Goal: Transaction & Acquisition: Download file/media

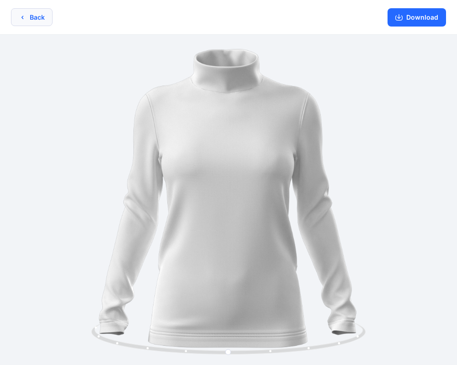
click at [21, 12] on button "Back" at bounding box center [32, 17] width 42 height 18
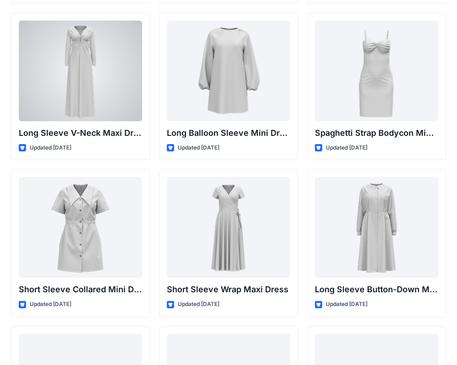
scroll to position [1444, 0]
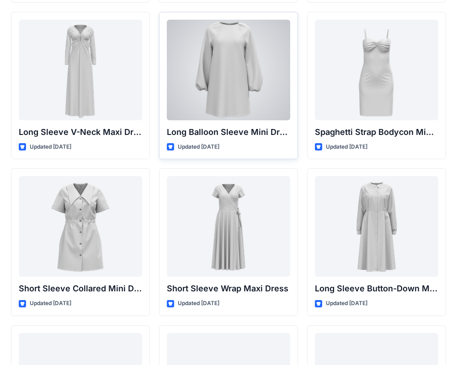
click at [208, 90] on div at bounding box center [228, 70] width 123 height 101
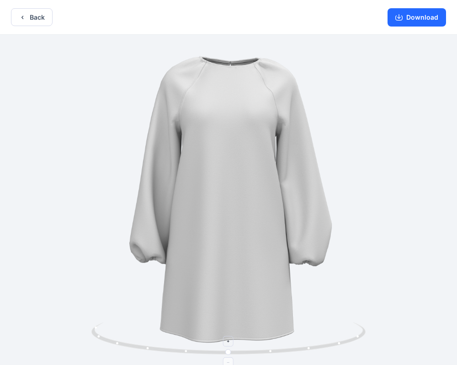
click at [270, 352] on icon at bounding box center [229, 339] width 277 height 34
click at [306, 349] on icon at bounding box center [229, 339] width 277 height 34
click at [341, 345] on icon at bounding box center [229, 339] width 277 height 34
click at [361, 341] on icon at bounding box center [229, 339] width 277 height 34
click at [38, 16] on button "Back" at bounding box center [32, 17] width 42 height 18
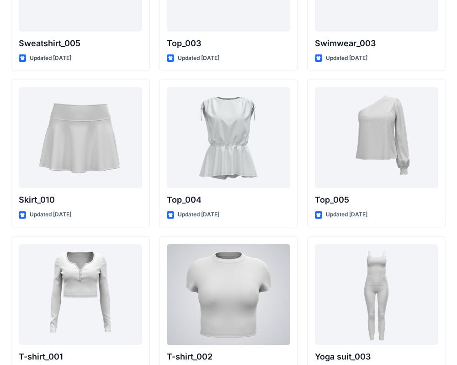
scroll to position [4666, 0]
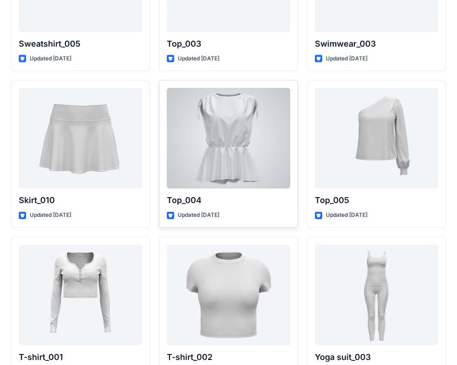
click at [231, 156] on div at bounding box center [228, 138] width 123 height 101
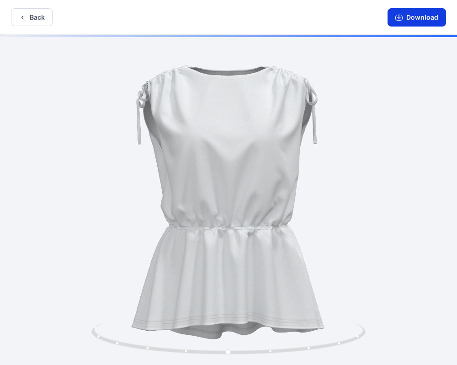
click at [406, 16] on button "Download" at bounding box center [417, 17] width 59 height 18
click at [411, 18] on button "Download" at bounding box center [417, 17] width 59 height 18
click at [409, 15] on button "Download" at bounding box center [417, 17] width 59 height 18
